Goal: Task Accomplishment & Management: Use online tool/utility

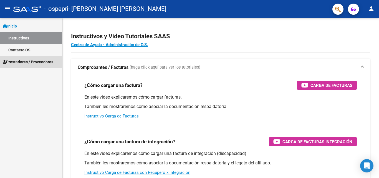
click at [51, 61] on span "Prestadores / Proveedores" at bounding box center [28, 62] width 50 height 6
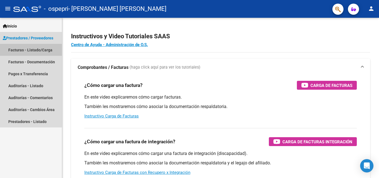
click at [47, 54] on link "Facturas - Listado/Carga" at bounding box center [31, 50] width 62 height 12
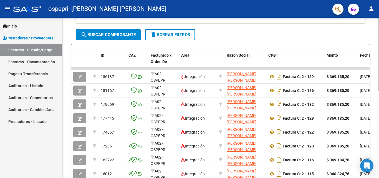
scroll to position [132, 0]
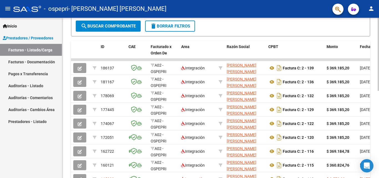
click at [375, 108] on div at bounding box center [378, 115] width 1 height 73
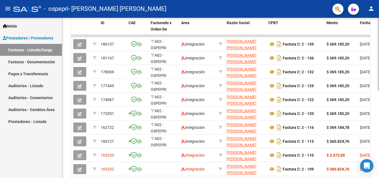
scroll to position [192, 0]
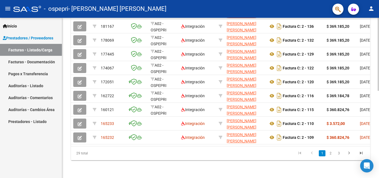
click at [375, 139] on div at bounding box center [378, 141] width 1 height 73
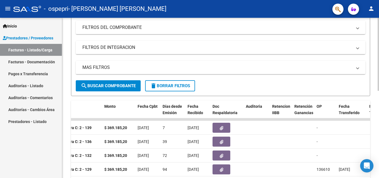
scroll to position [65, 0]
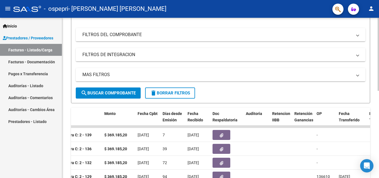
click at [375, 60] on div at bounding box center [378, 84] width 1 height 73
